Goal: Navigation & Orientation: Find specific page/section

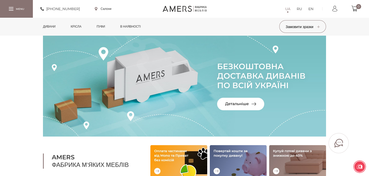
click at [110, 8] on link "Салони" at bounding box center [103, 9] width 17 height 5
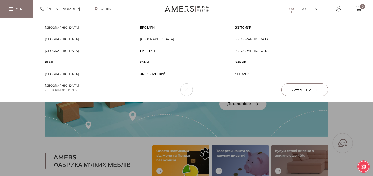
click at [249, 73] on span "Черкаси" at bounding box center [242, 74] width 14 height 5
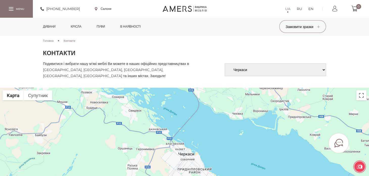
click at [46, 28] on link "Дивани" at bounding box center [49, 27] width 20 height 18
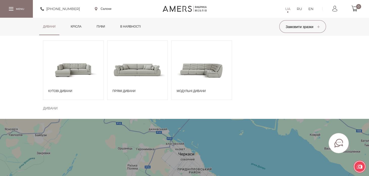
click at [125, 73] on span at bounding box center [137, 69] width 60 height 35
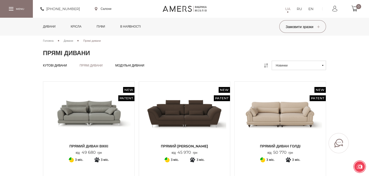
click at [53, 67] on span "Кутові дивани" at bounding box center [55, 69] width 24 height 4
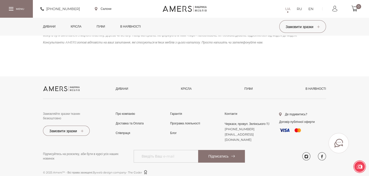
scroll to position [774, 0]
